Goal: Transaction & Acquisition: Subscribe to service/newsletter

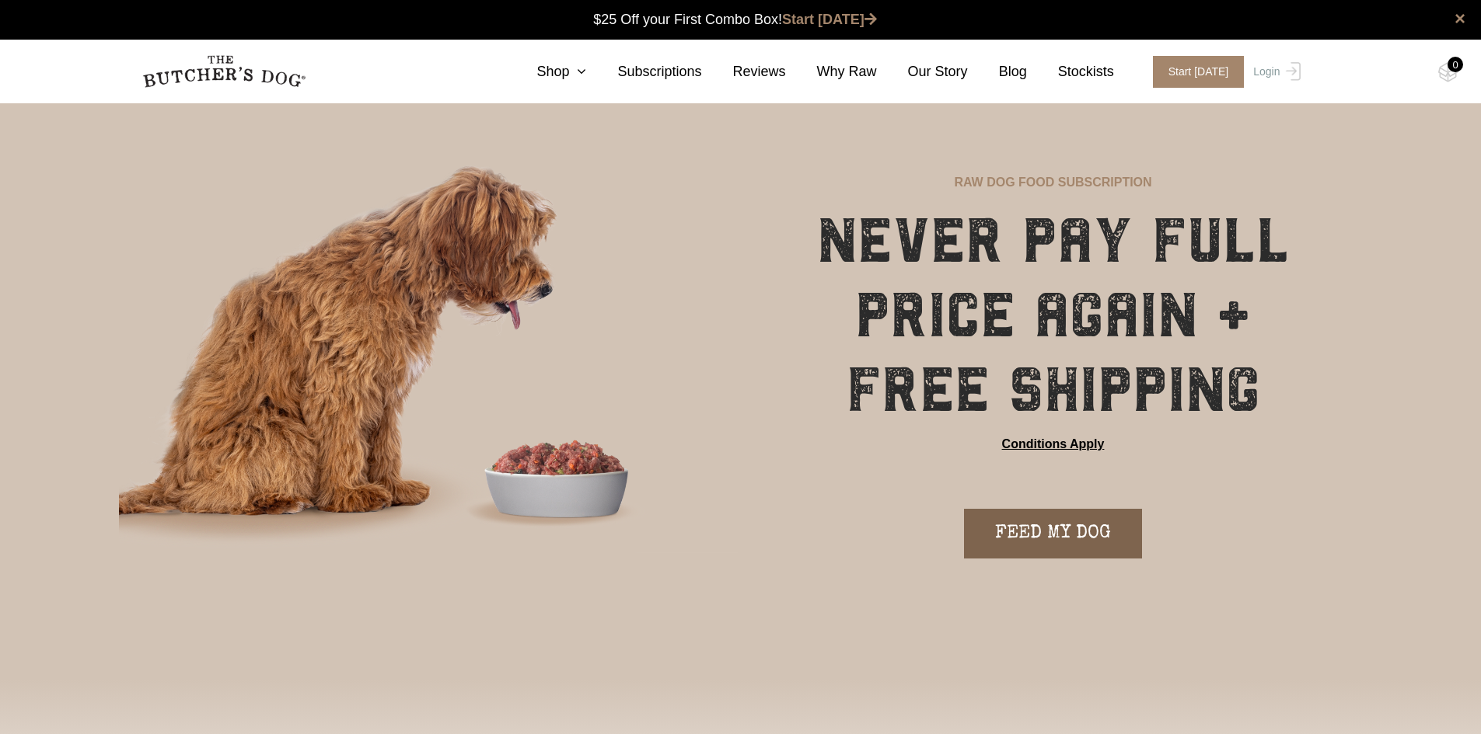
click at [1053, 537] on link "FEED MY DOG" at bounding box center [1053, 534] width 178 height 50
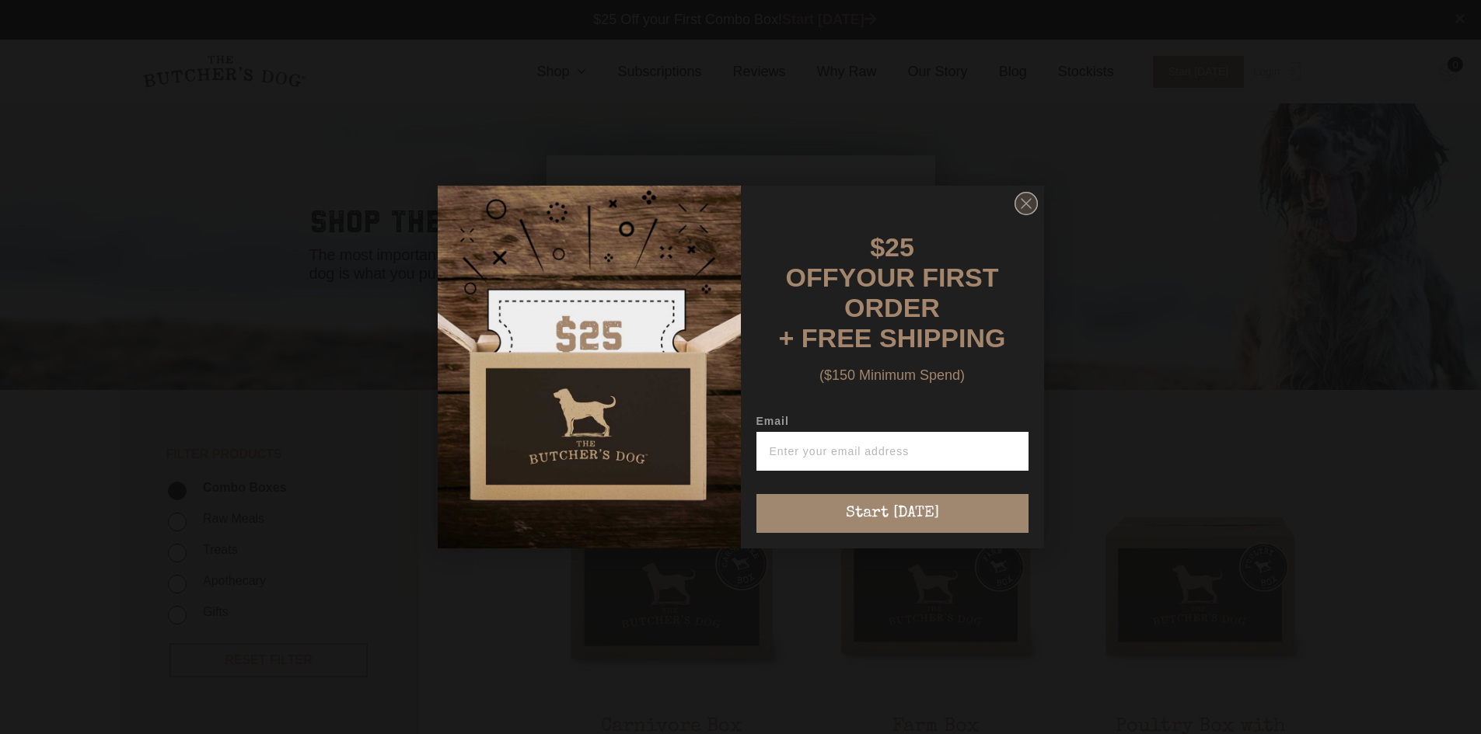
click at [1024, 212] on circle "Close dialog" at bounding box center [1025, 204] width 23 height 23
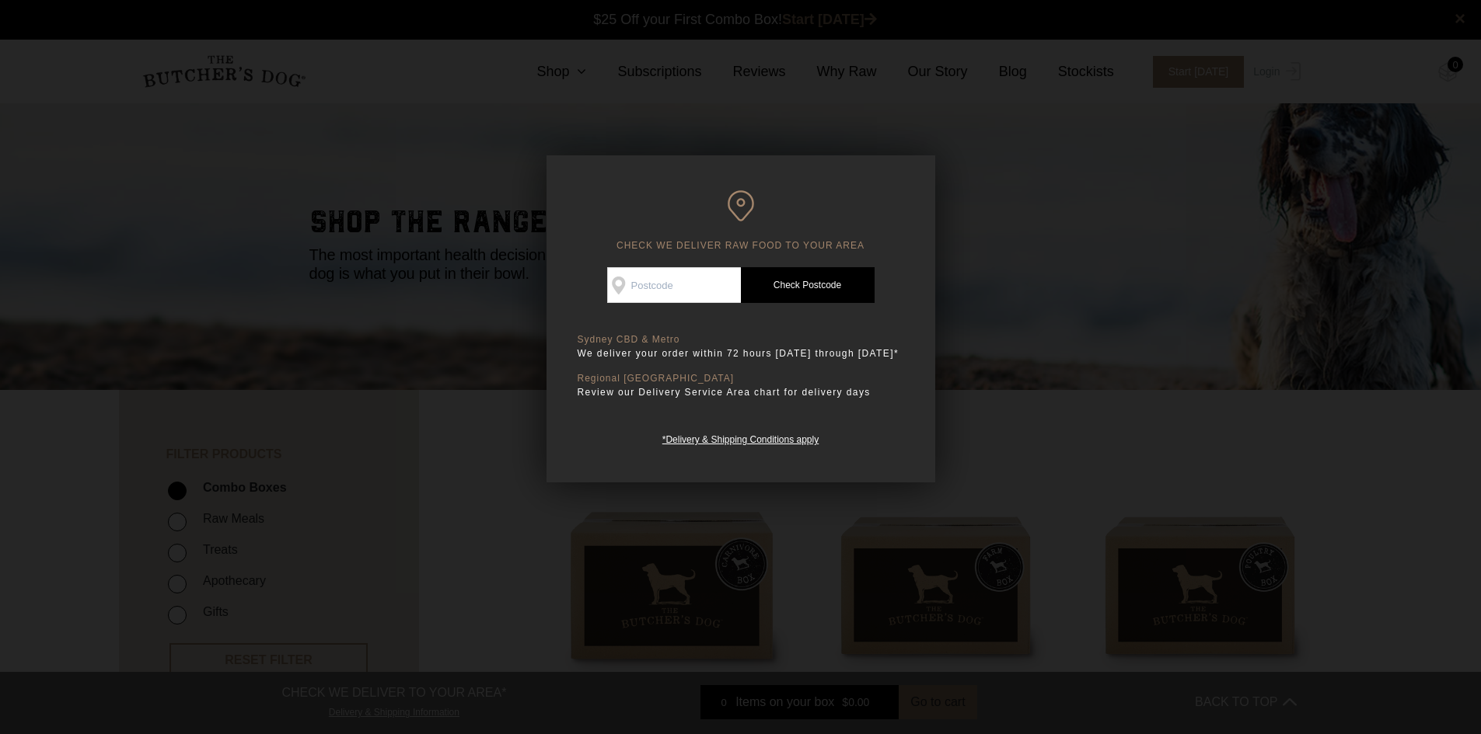
click at [646, 287] on input "Check Availability At" at bounding box center [674, 285] width 134 height 36
type input "3805"
click at [804, 285] on link "Check Postcode" at bounding box center [808, 285] width 134 height 36
